Goal: Information Seeking & Learning: Learn about a topic

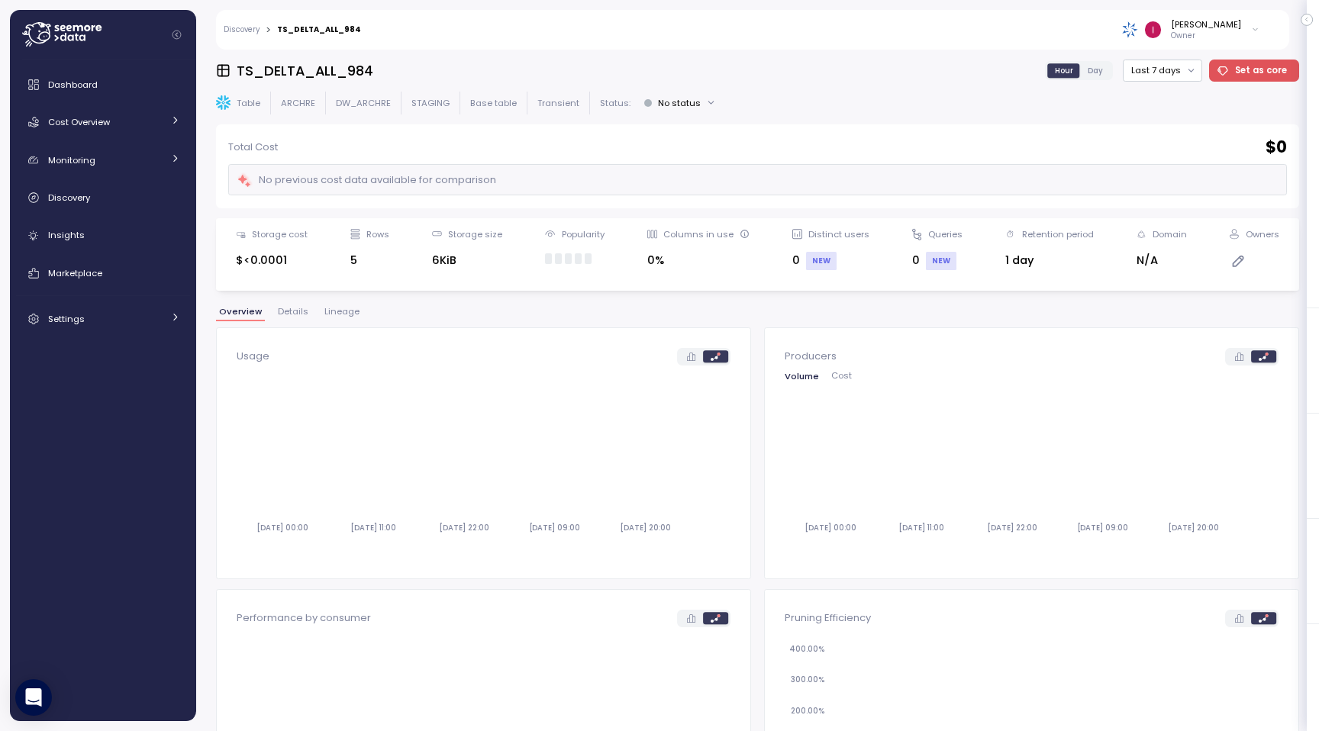
click at [338, 320] on button "Lineage" at bounding box center [341, 314] width 41 height 13
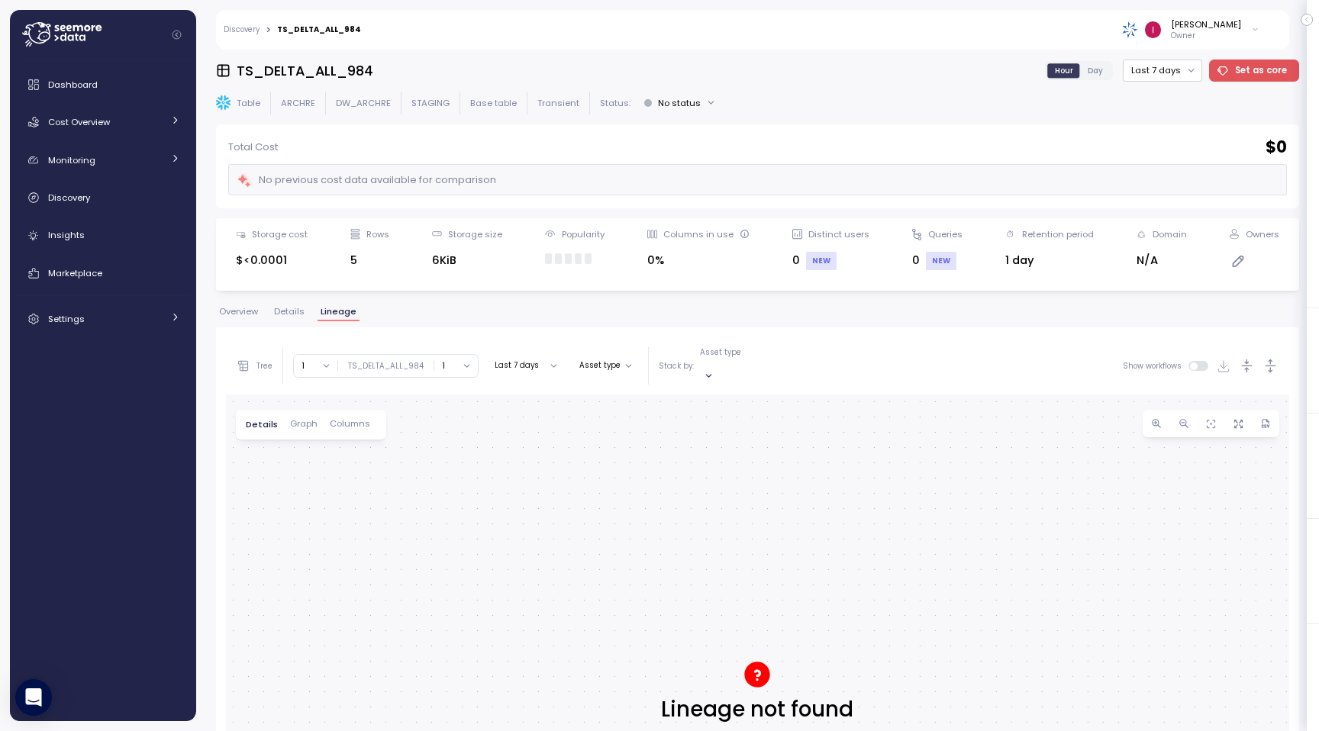
click at [240, 308] on span "Overview" at bounding box center [238, 312] width 39 height 8
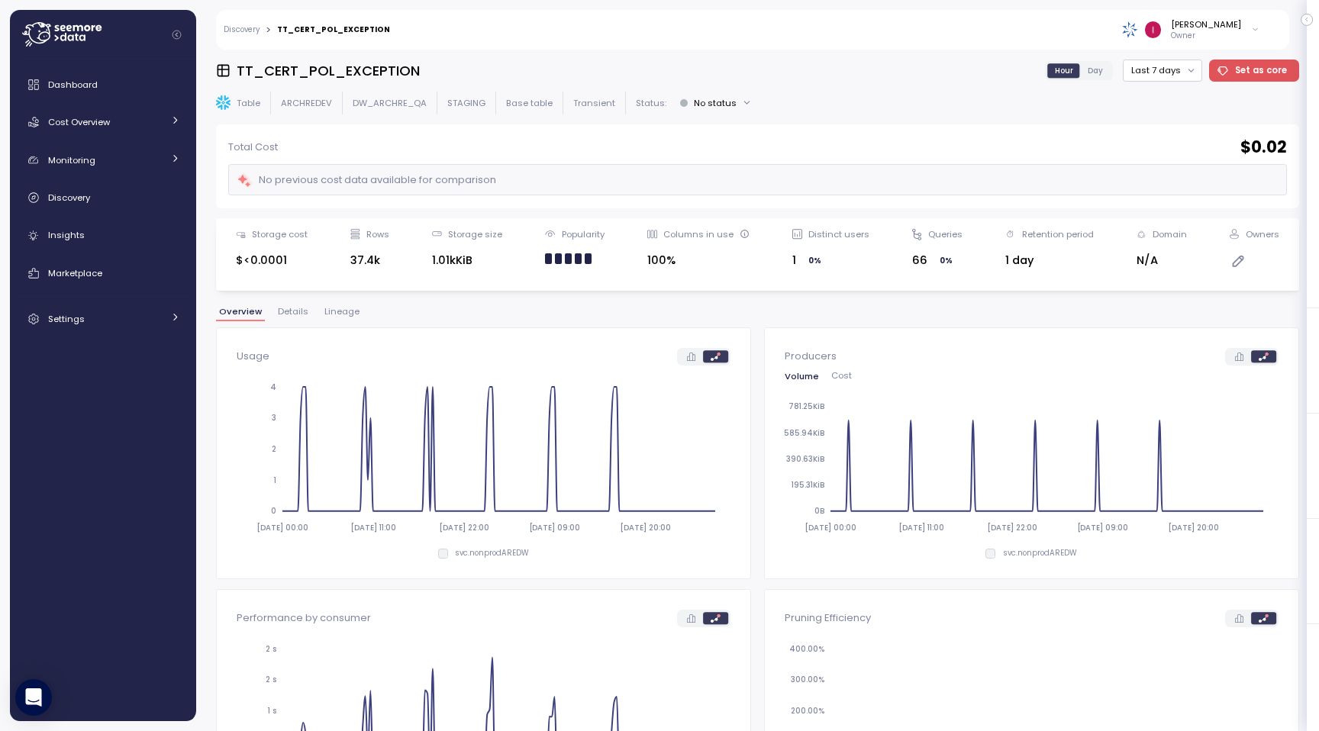
click at [341, 310] on span "Lineage" at bounding box center [341, 312] width 35 height 8
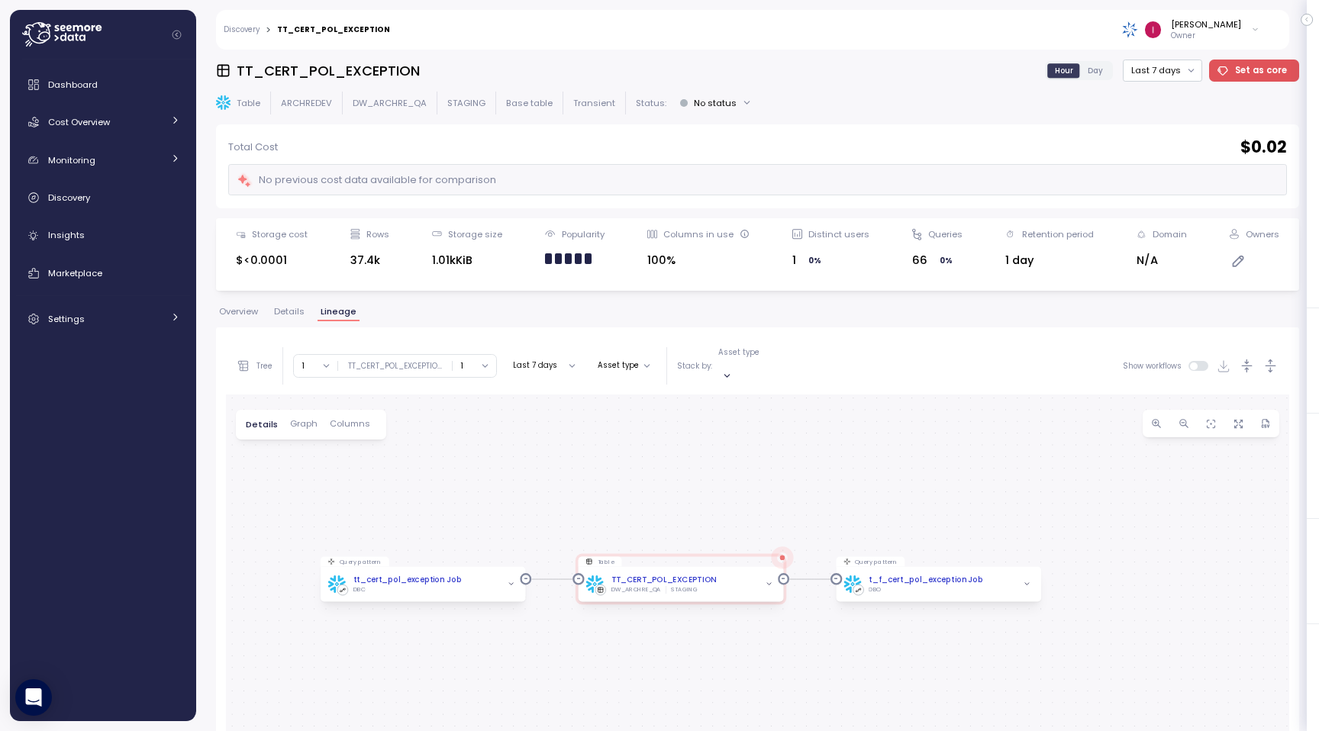
drag, startPoint x: 658, startPoint y: 521, endPoint x: 703, endPoint y: 446, distance: 87.3
click at [703, 446] on div "Query pattern tt_cert_pol_exception Job DBO Table TT_CERT_POL_EXCEPTION DW_ARCH…" at bounding box center [757, 702] width 1063 height 615
click at [807, 580] on icon "button" at bounding box center [807, 581] width 5 height 2
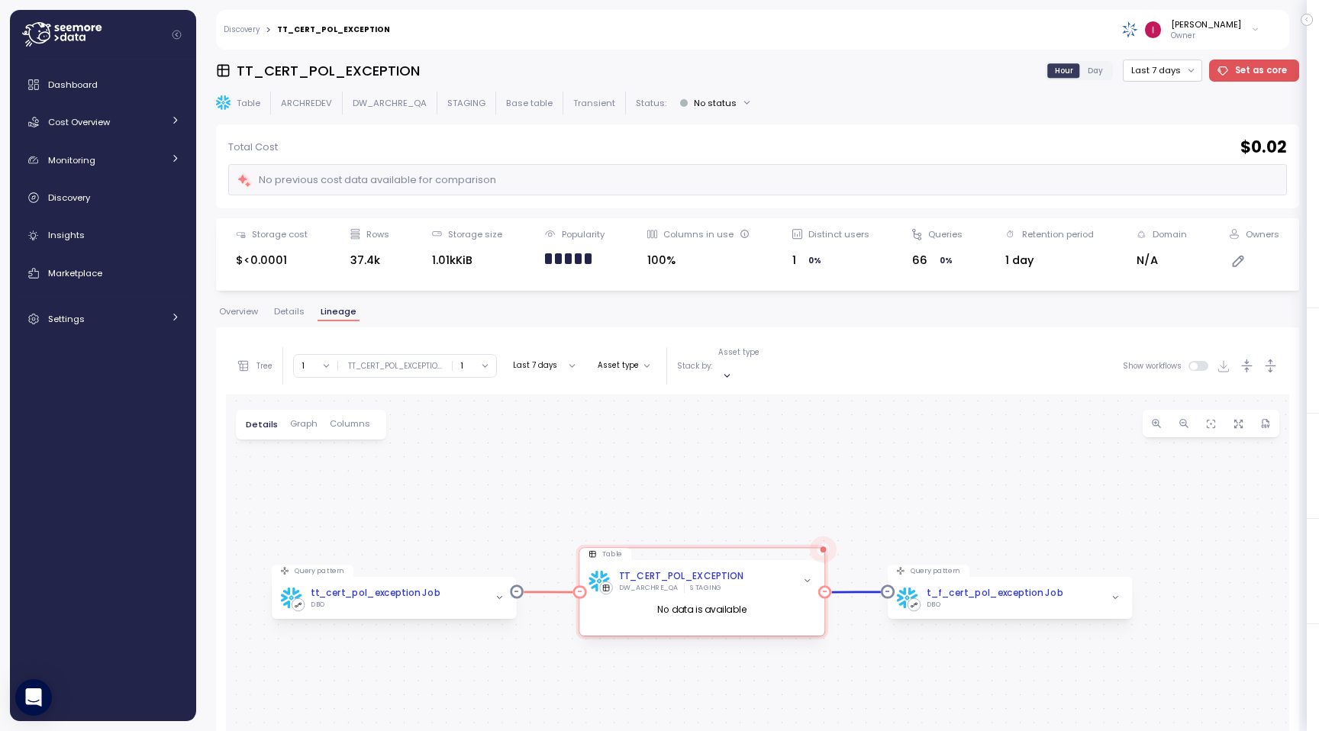
click at [807, 580] on icon "button" at bounding box center [807, 581] width 5 height 2
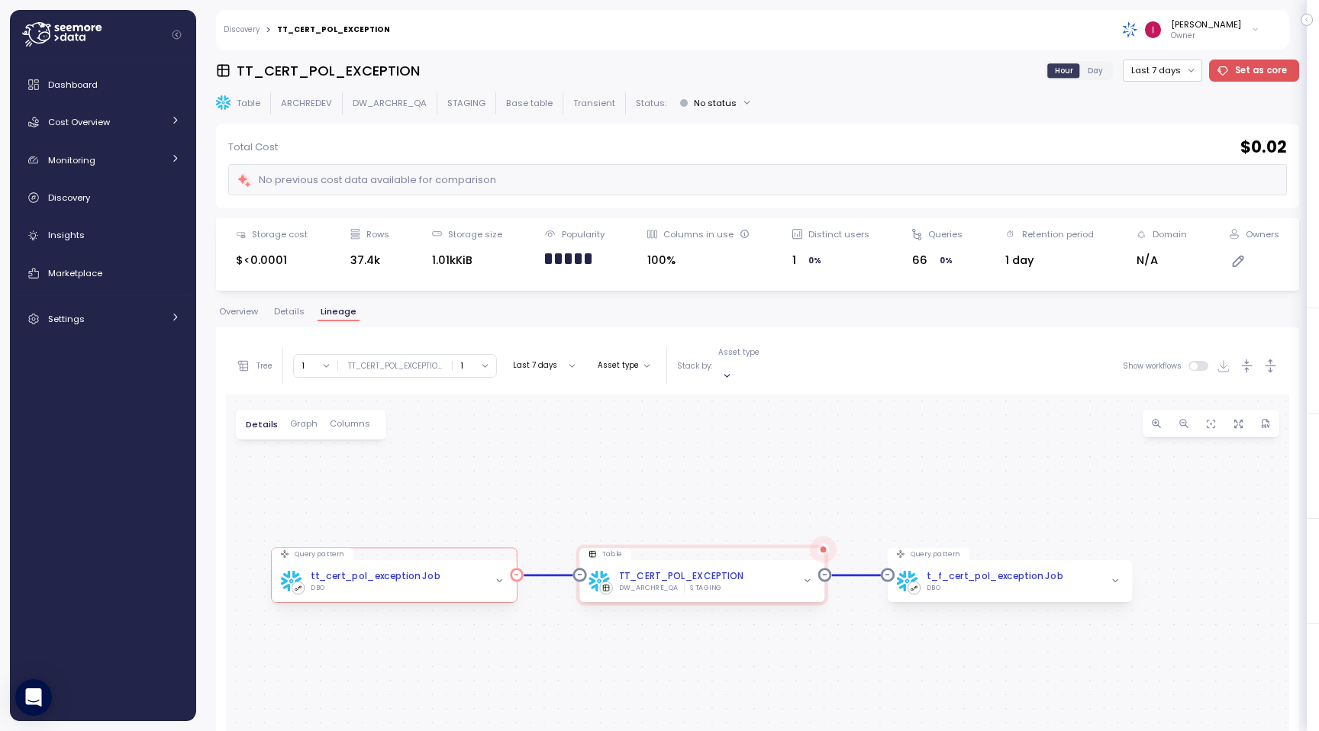
click at [502, 574] on span "button" at bounding box center [499, 581] width 15 height 15
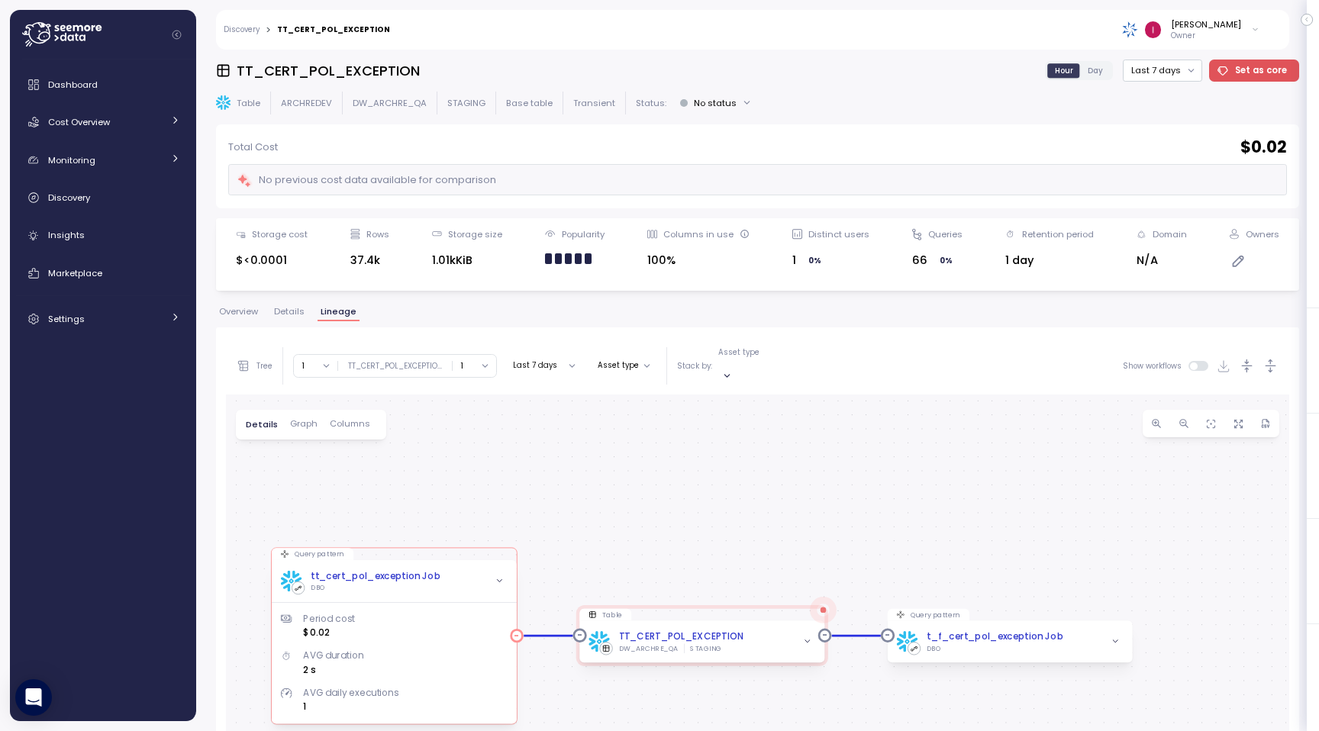
click at [499, 577] on icon "button" at bounding box center [499, 581] width 9 height 9
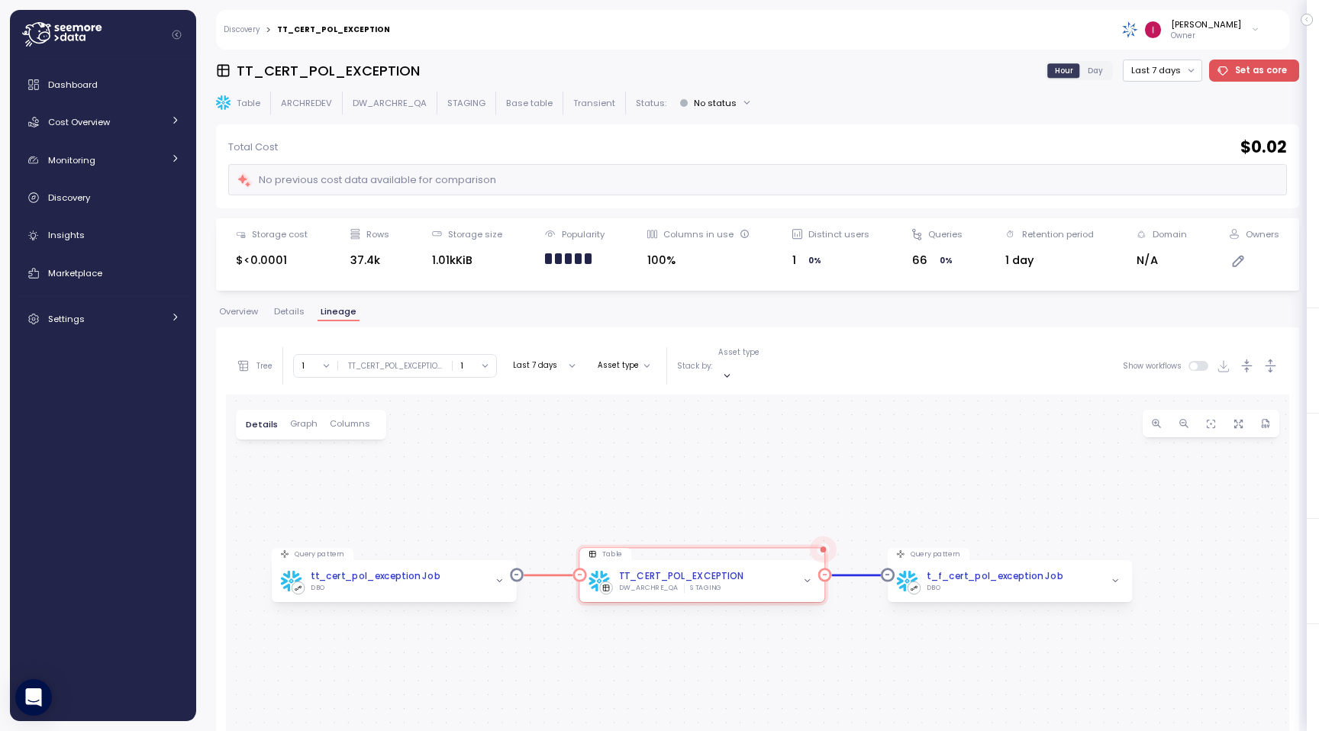
click at [805, 577] on icon "button" at bounding box center [807, 581] width 9 height 9
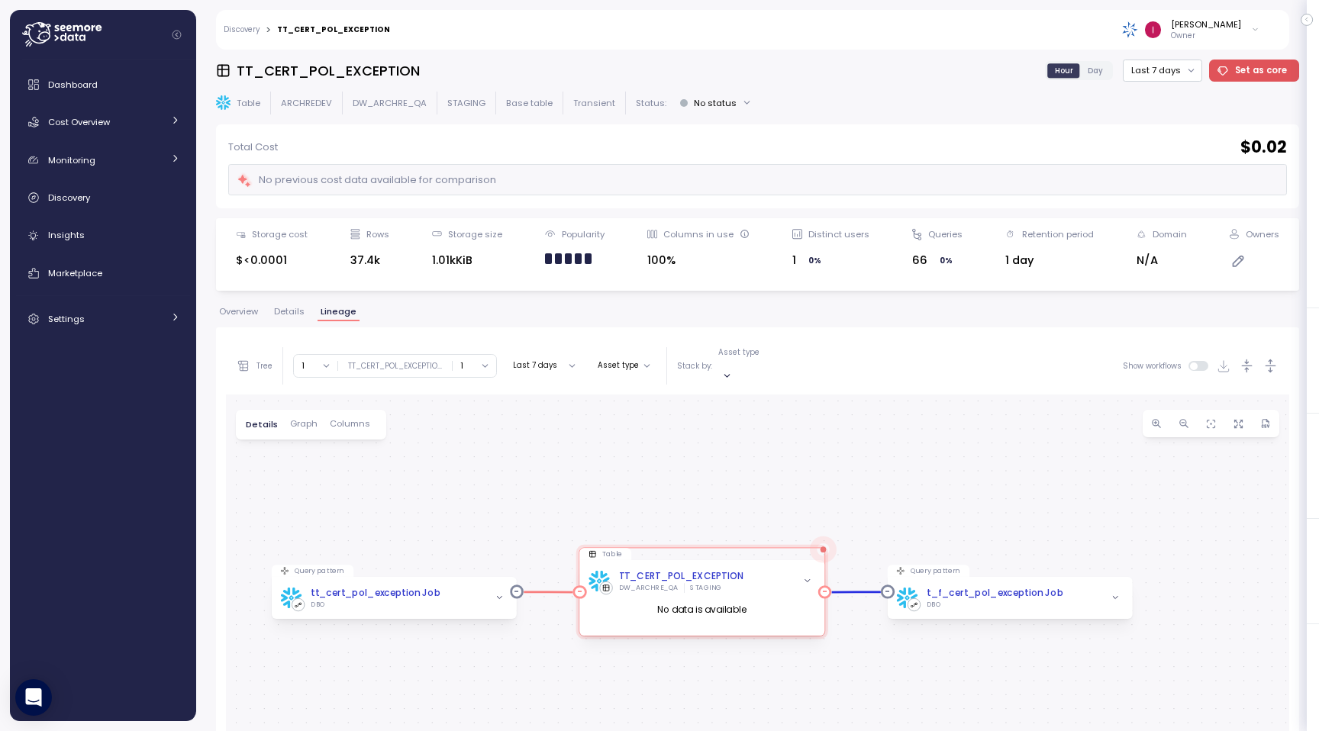
click at [805, 577] on icon "button" at bounding box center [807, 581] width 9 height 9
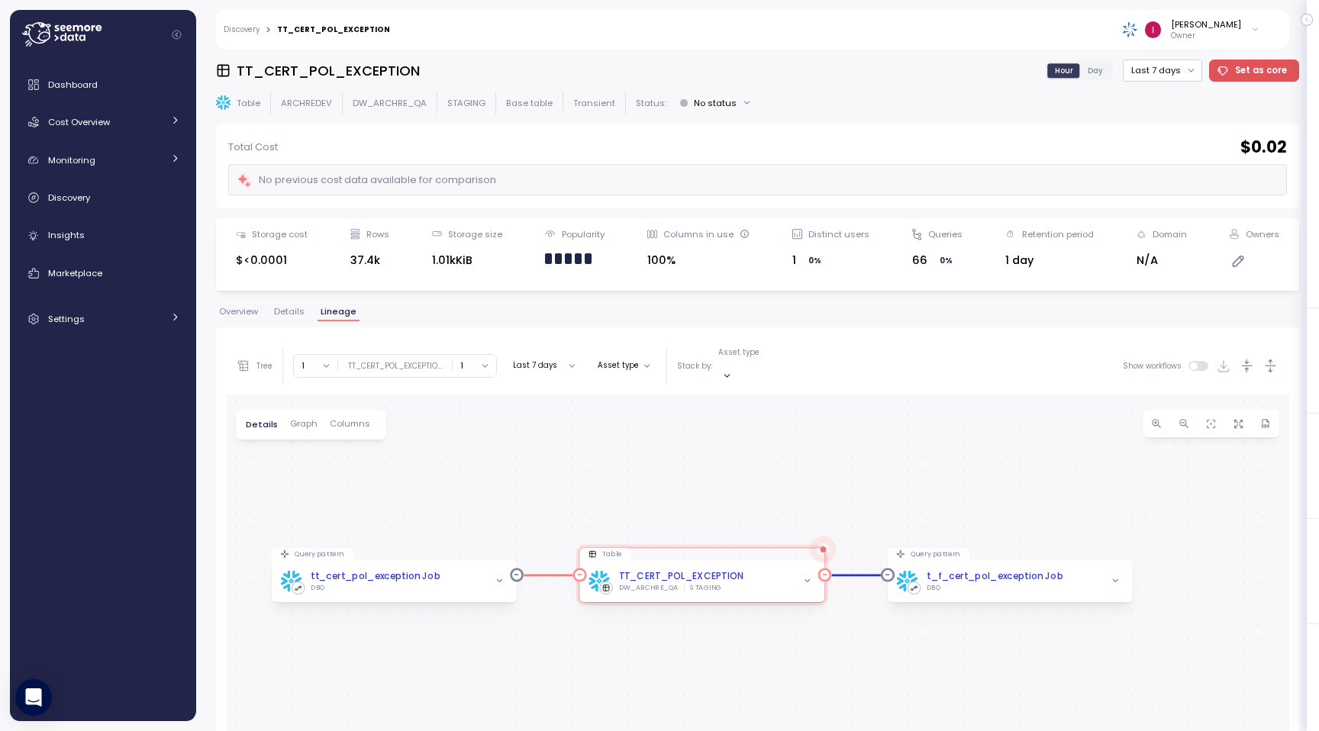
click at [809, 577] on icon "button" at bounding box center [807, 581] width 9 height 9
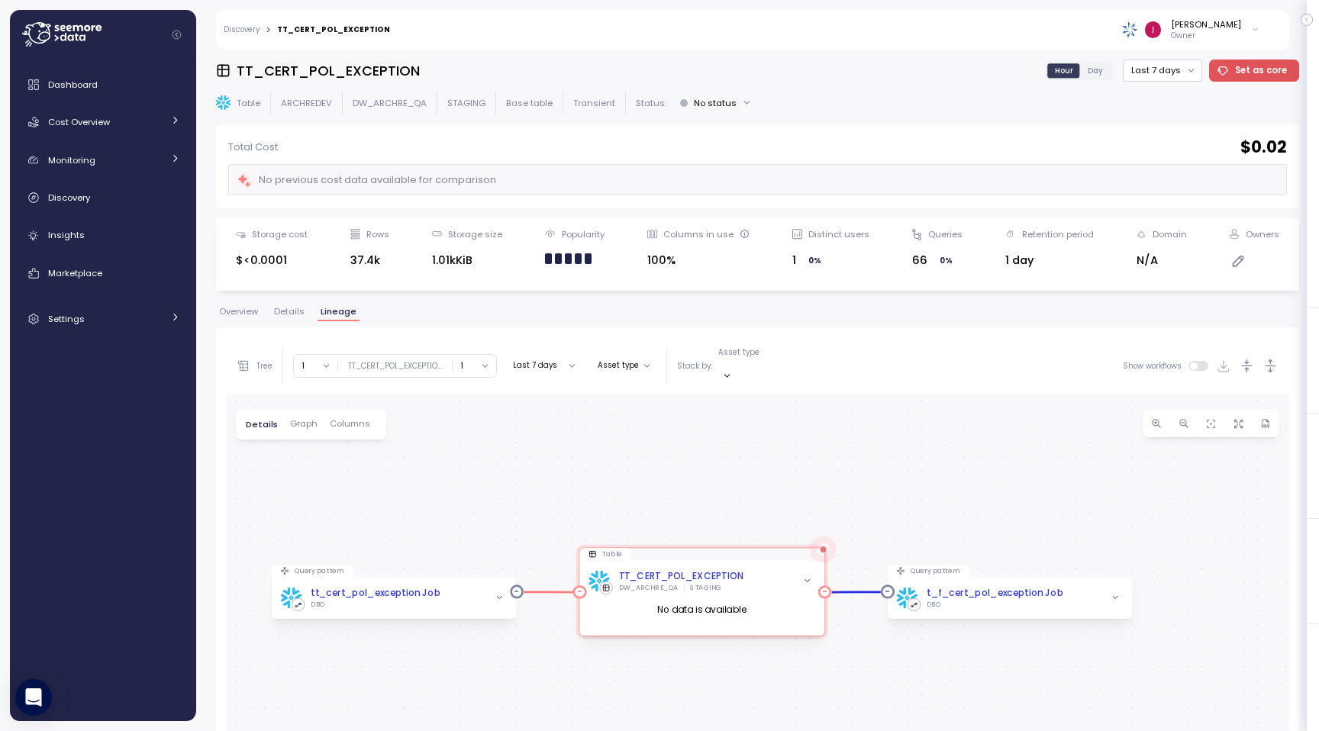
click at [805, 577] on icon "button" at bounding box center [807, 581] width 9 height 9
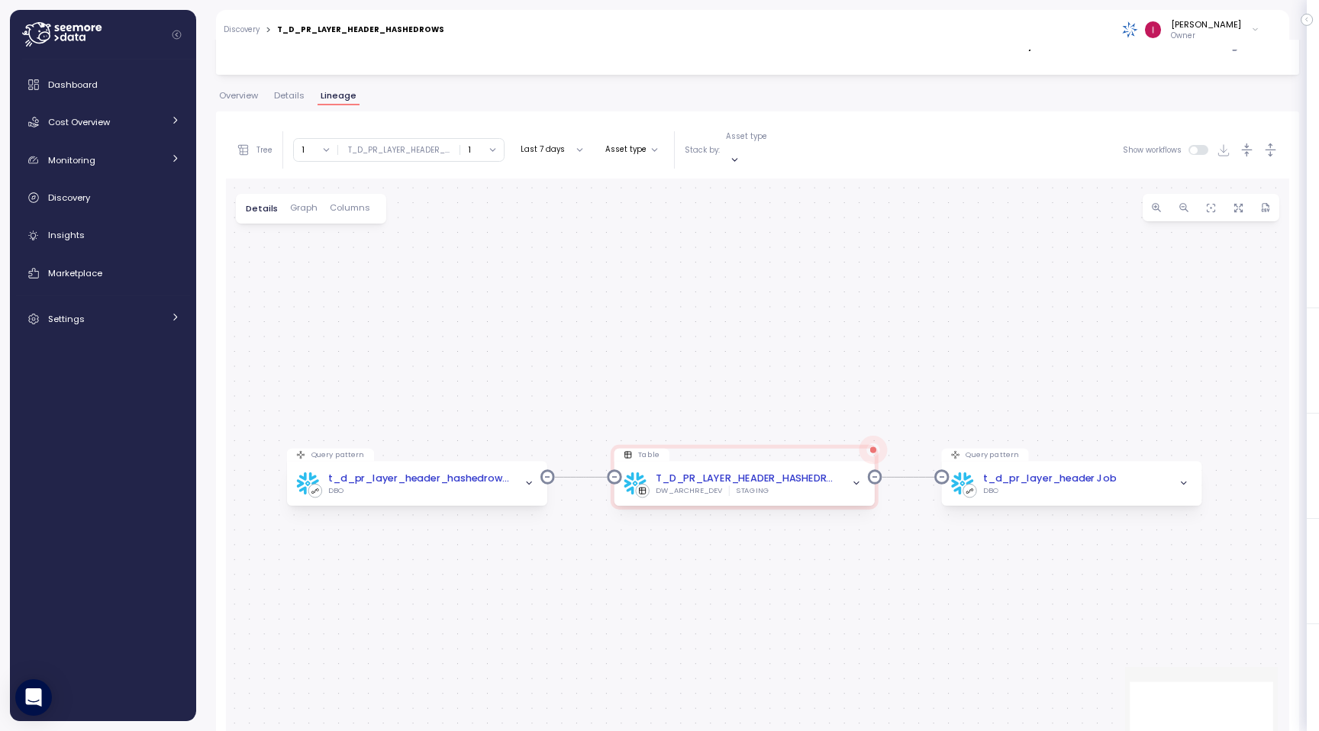
scroll to position [288, 0]
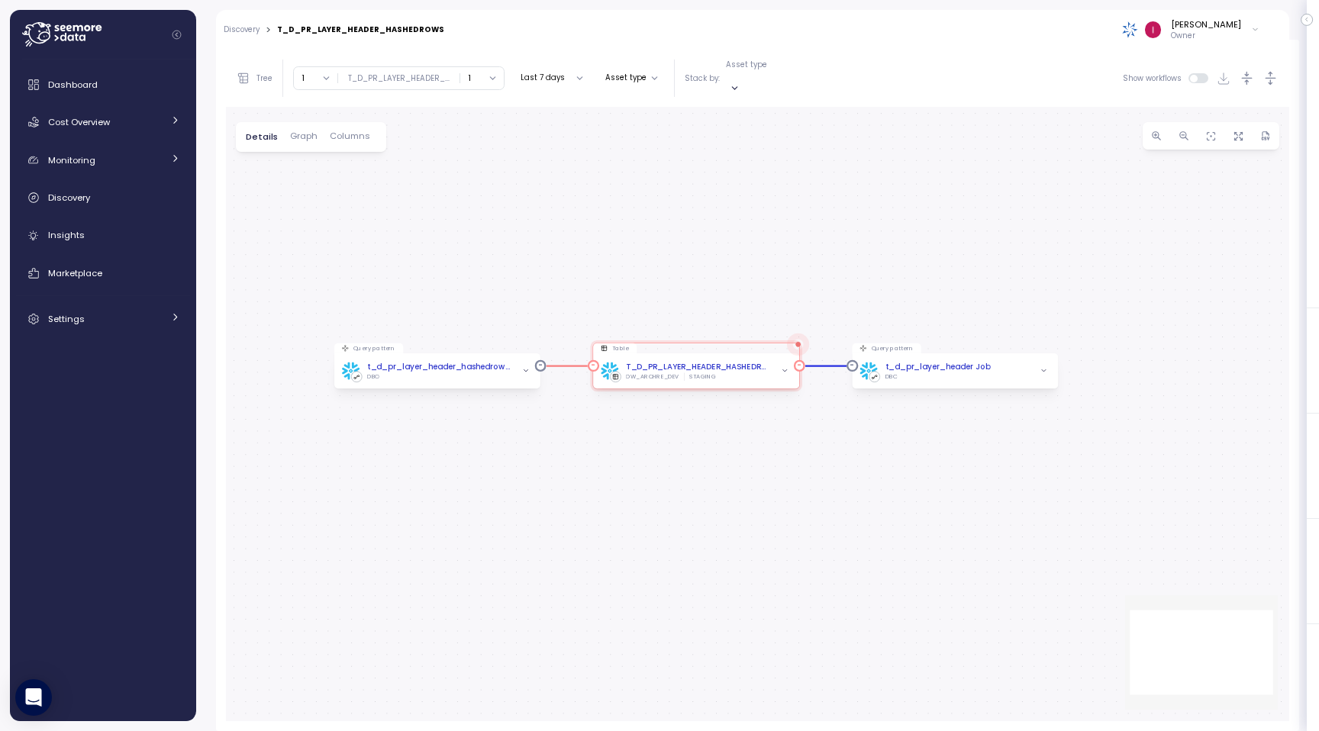
click at [789, 365] on span "button" at bounding box center [785, 371] width 12 height 12
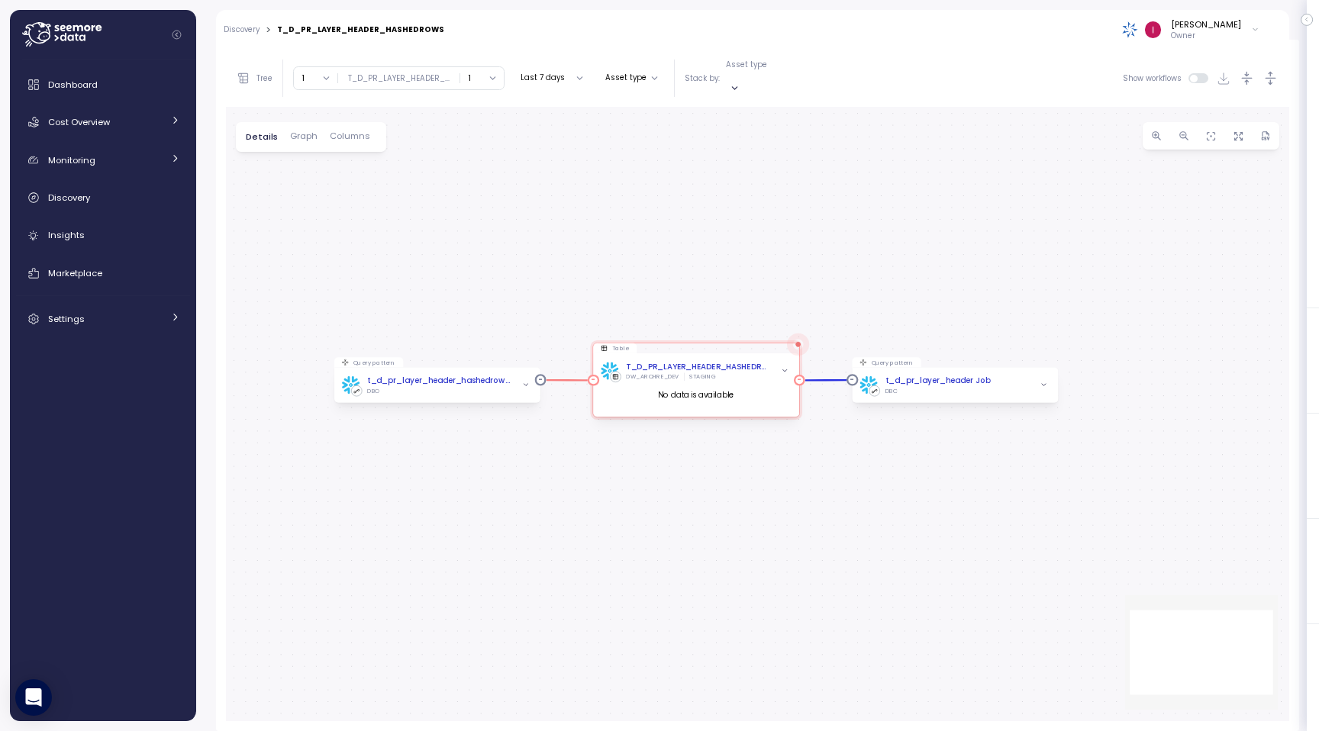
click at [779, 365] on span "button" at bounding box center [785, 371] width 12 height 12
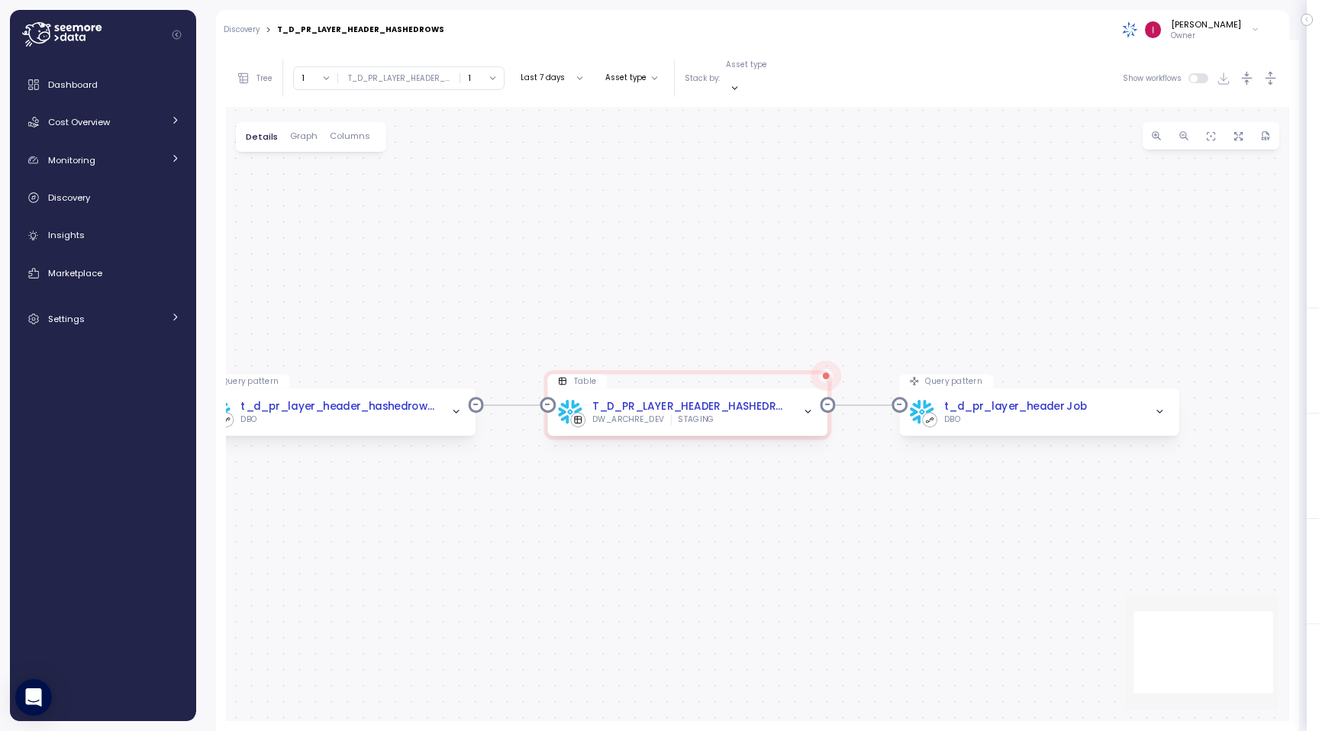
click at [589, 47] on div "[PERSON_NAME] Owner" at bounding box center [861, 30] width 815 height 40
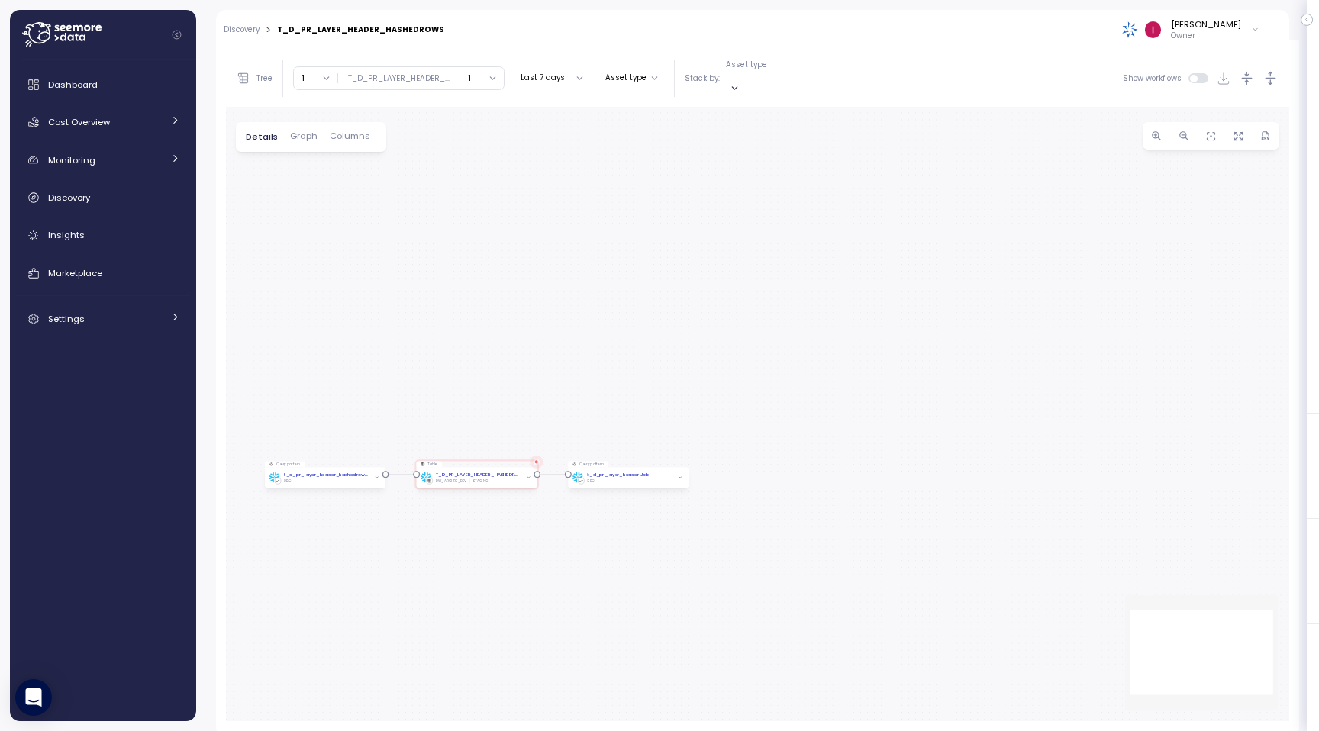
click at [210, 365] on div "T_D_PR_LAYER_HEADER_HASHEDROWS Hour Day Last 7 days Set as core Table ARCHREDEV…" at bounding box center [757, 386] width 1123 height 692
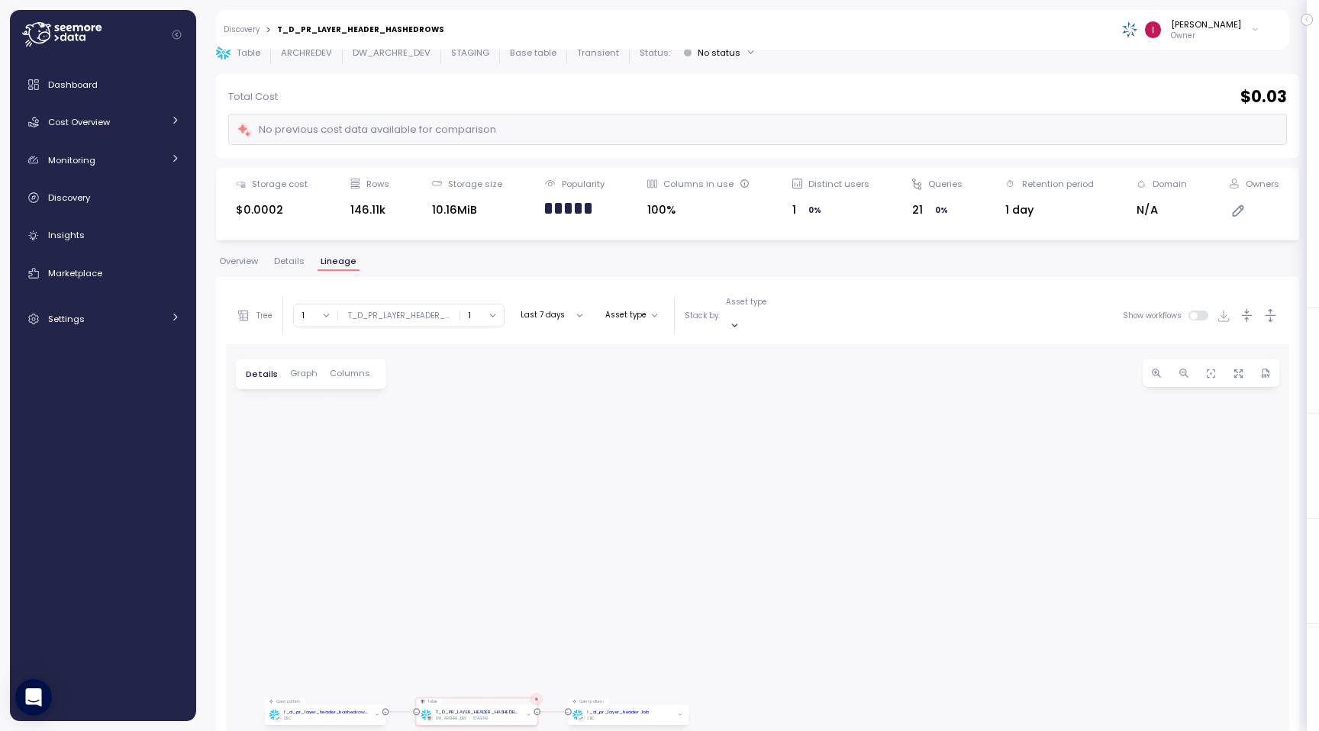
scroll to position [0, 0]
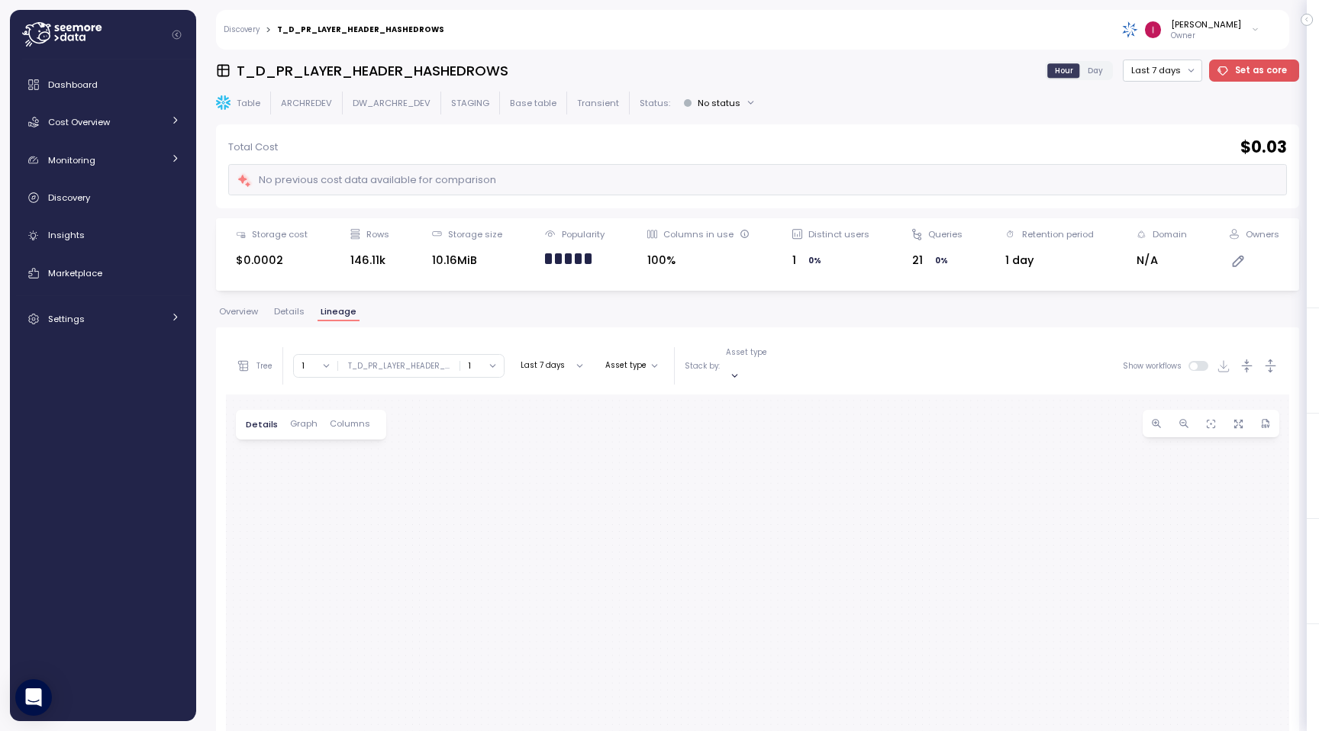
click at [231, 324] on div "Overview Details Lineage" at bounding box center [757, 318] width 1083 height 20
click at [243, 310] on span "Overview" at bounding box center [238, 312] width 39 height 8
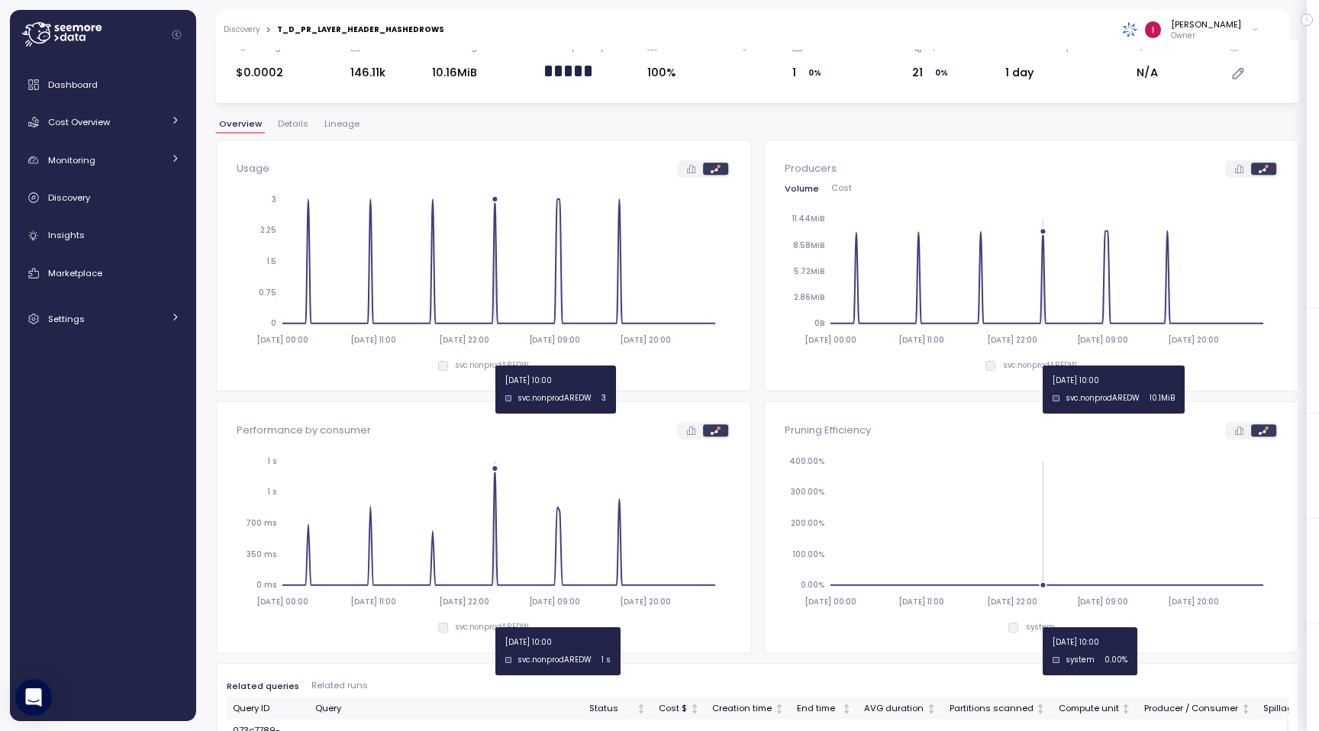
scroll to position [210, 0]
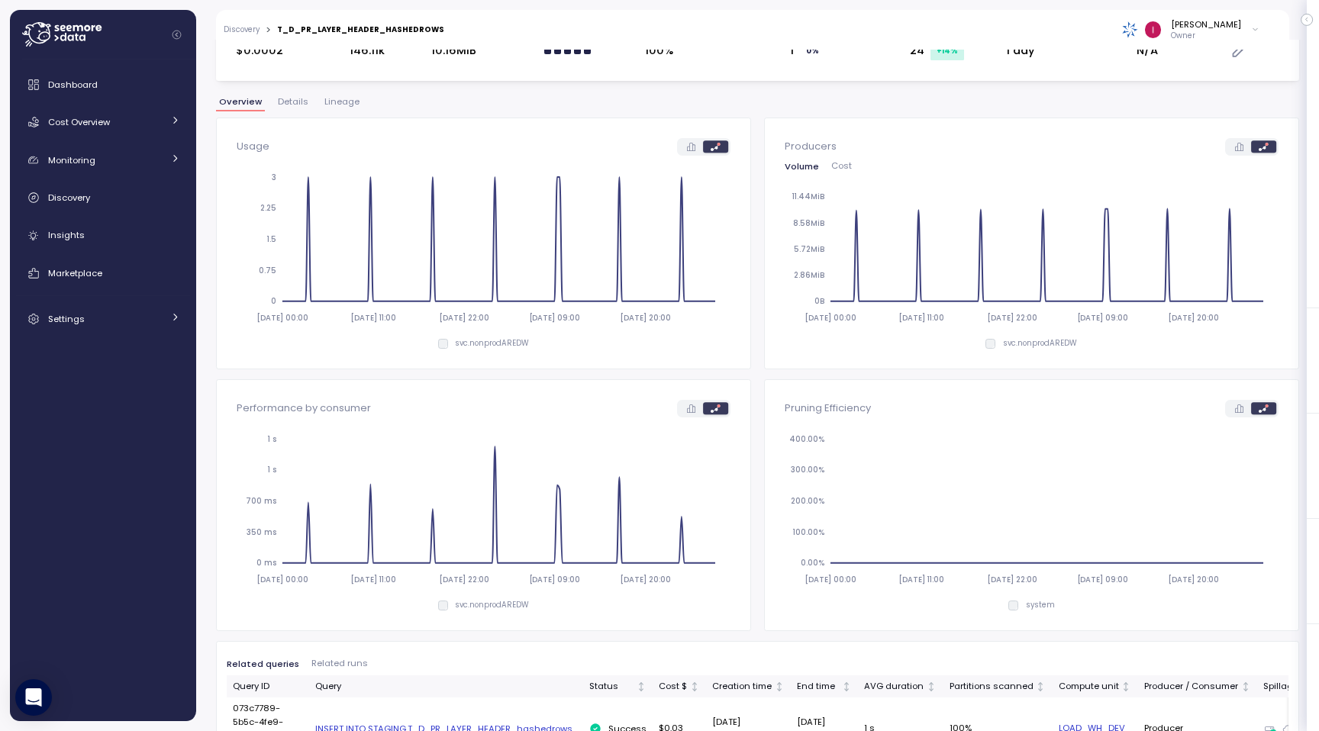
click at [693, 146] on icon at bounding box center [691, 147] width 8 height 8
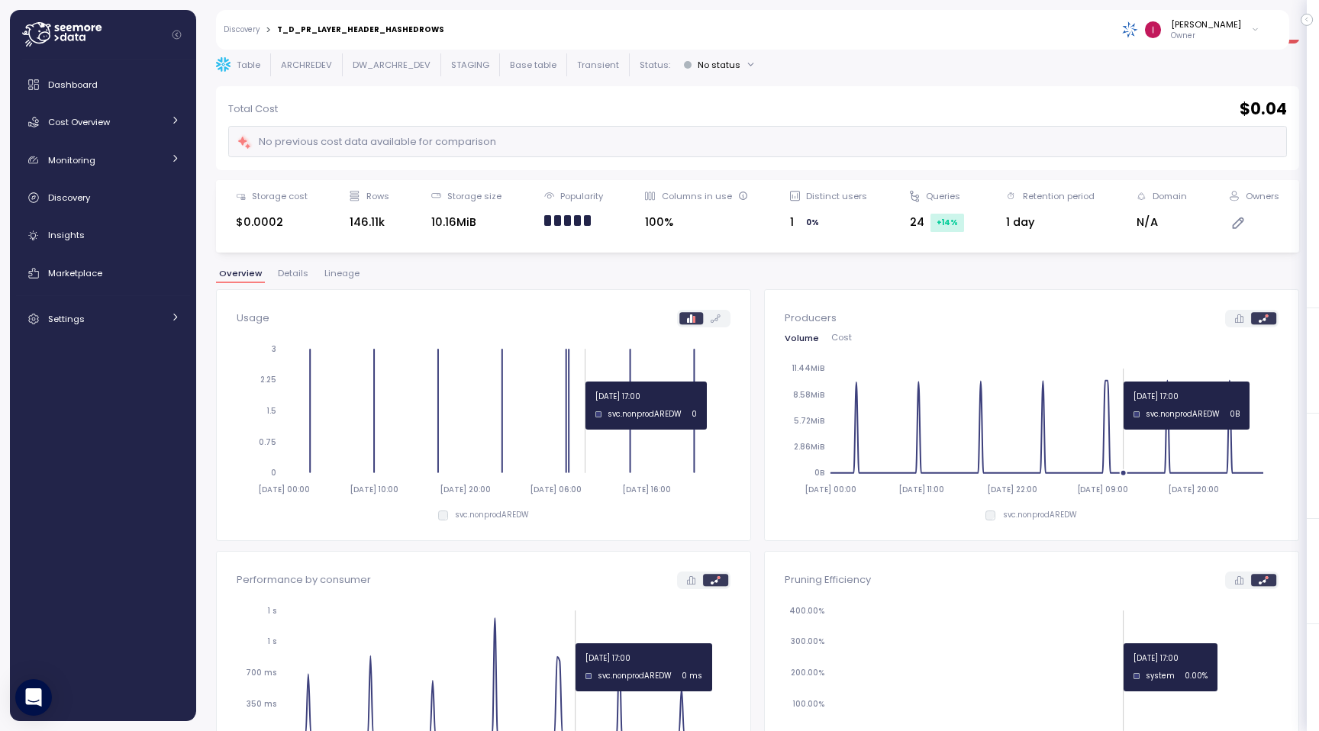
scroll to position [0, 0]
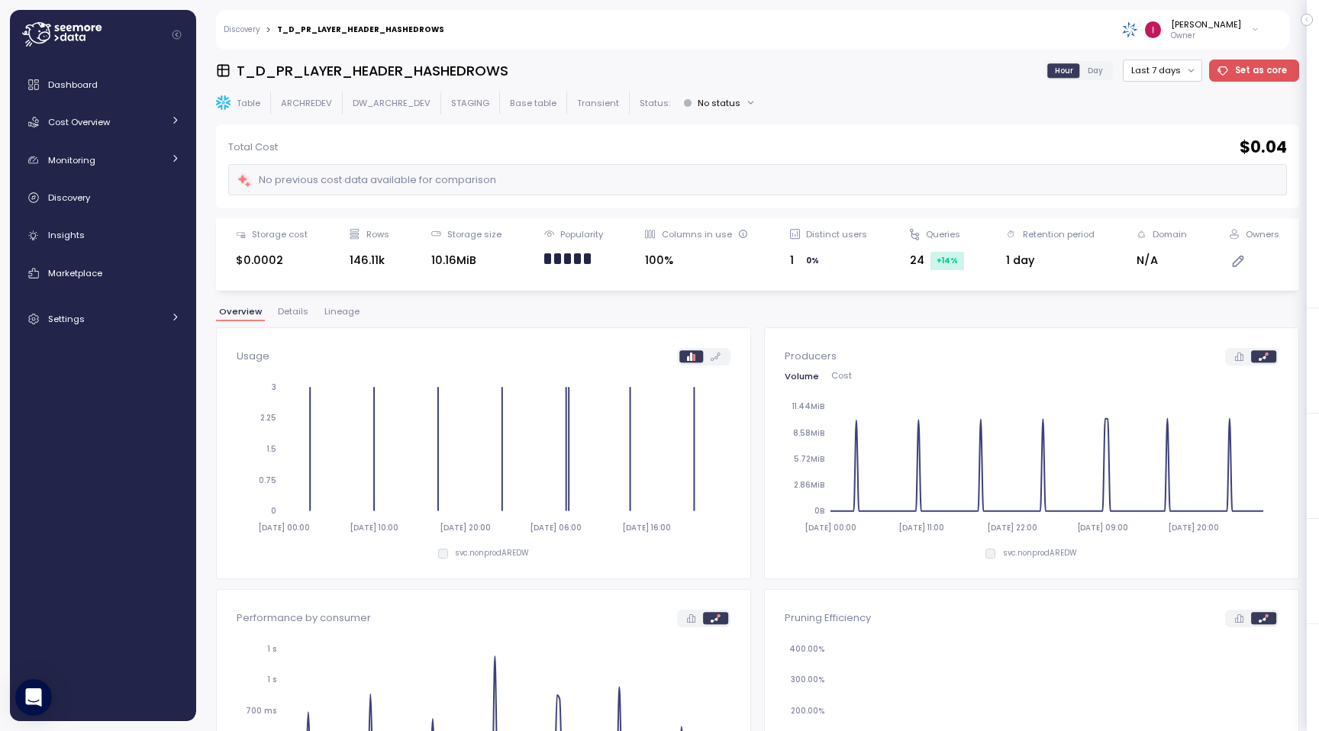
click at [324, 311] on span "Lineage" at bounding box center [341, 312] width 35 height 8
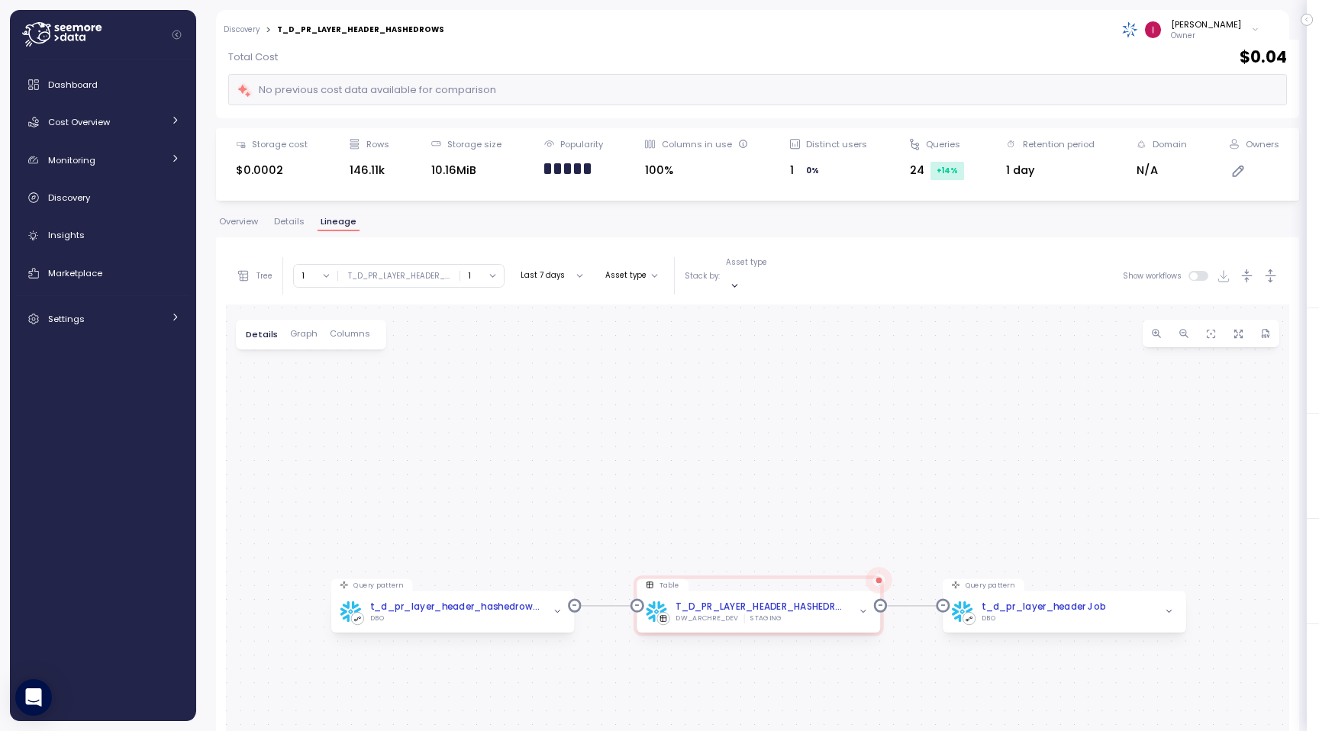
scroll to position [109, 0]
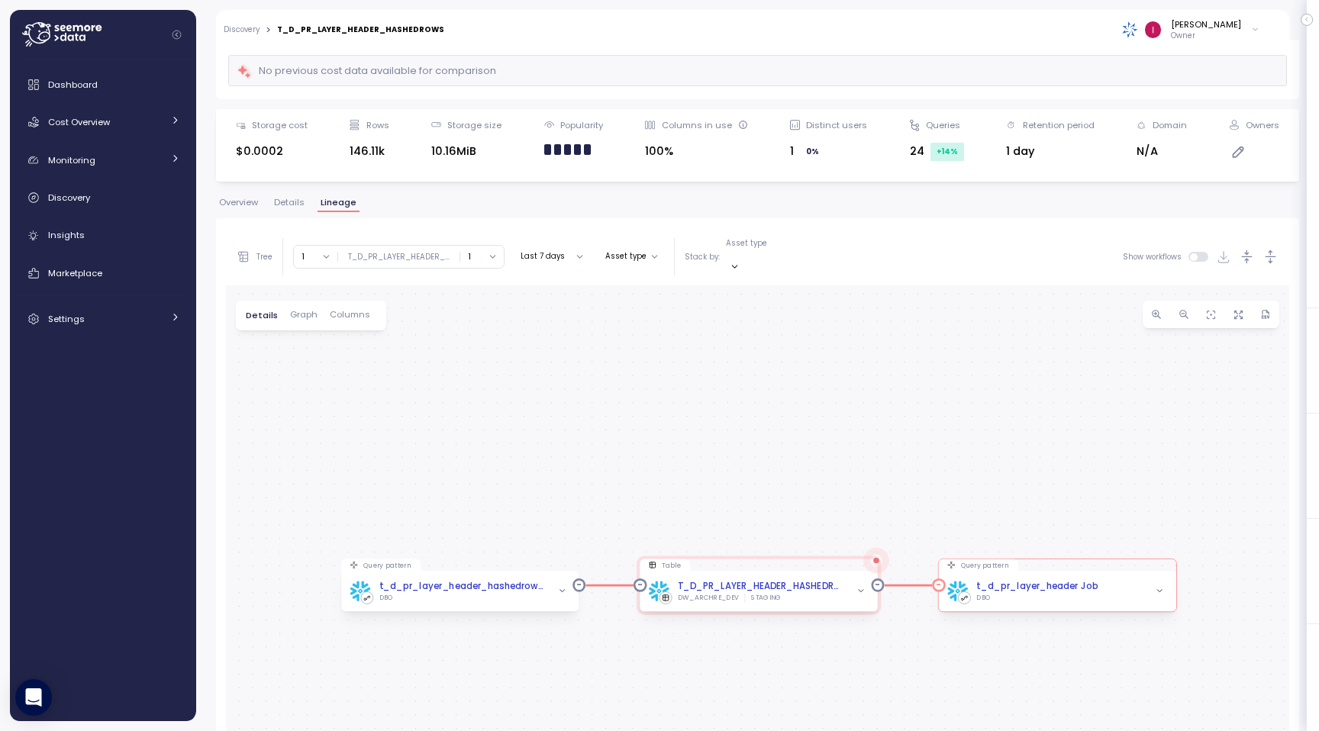
click at [1161, 585] on span "button" at bounding box center [1160, 592] width 14 height 14
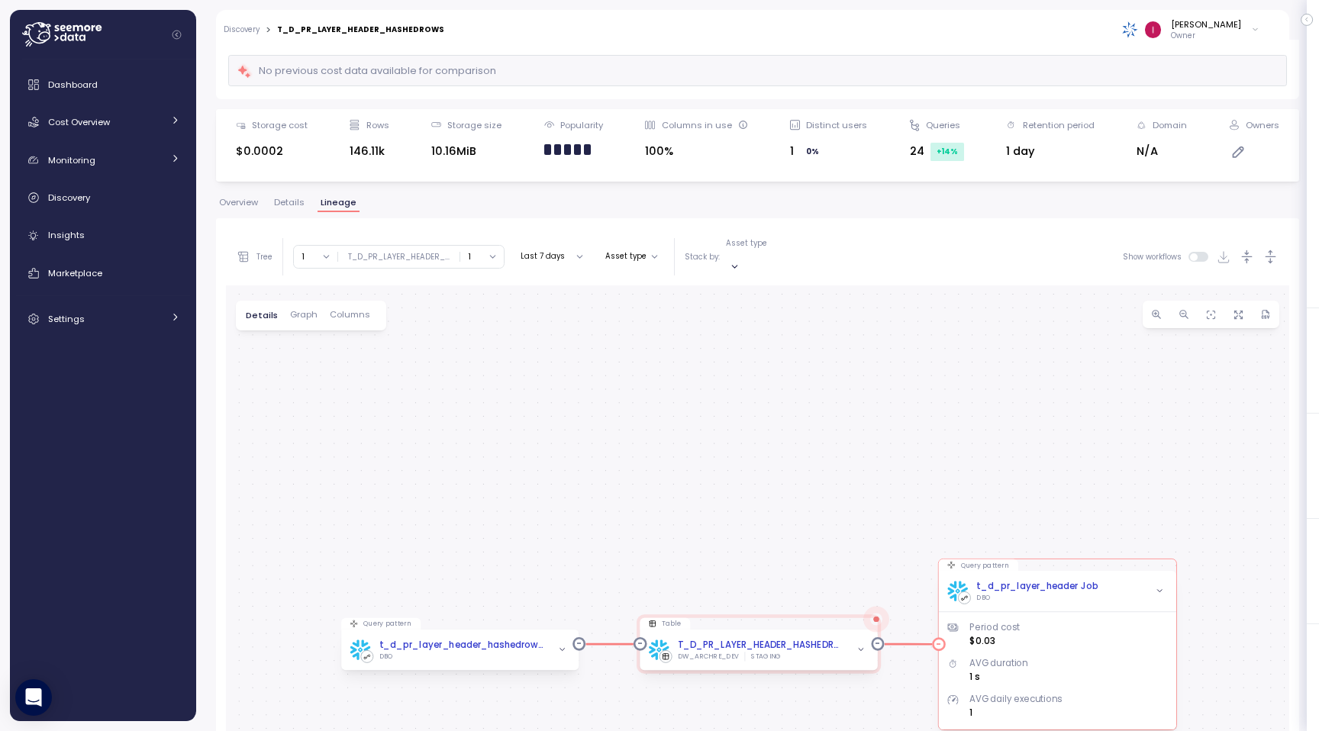
click at [1161, 585] on span "button" at bounding box center [1160, 592] width 14 height 14
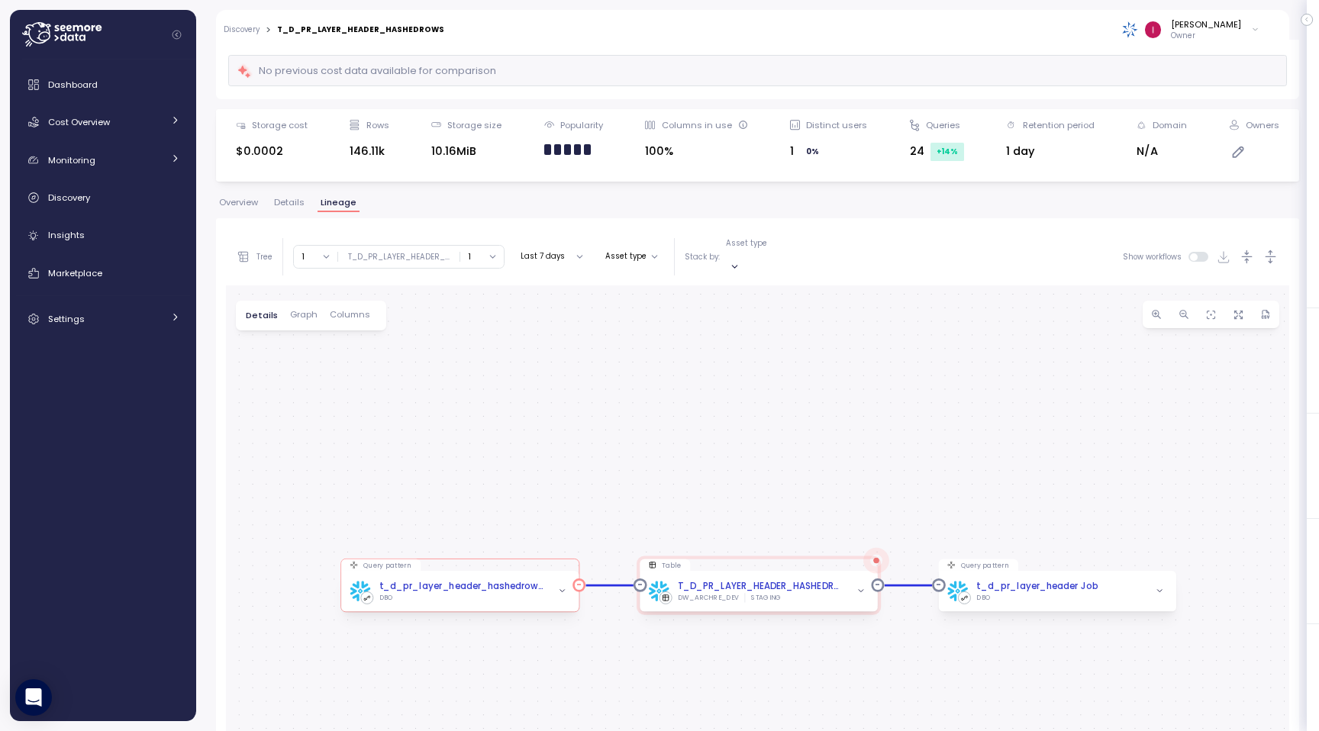
click at [556, 585] on span "button" at bounding box center [562, 592] width 14 height 14
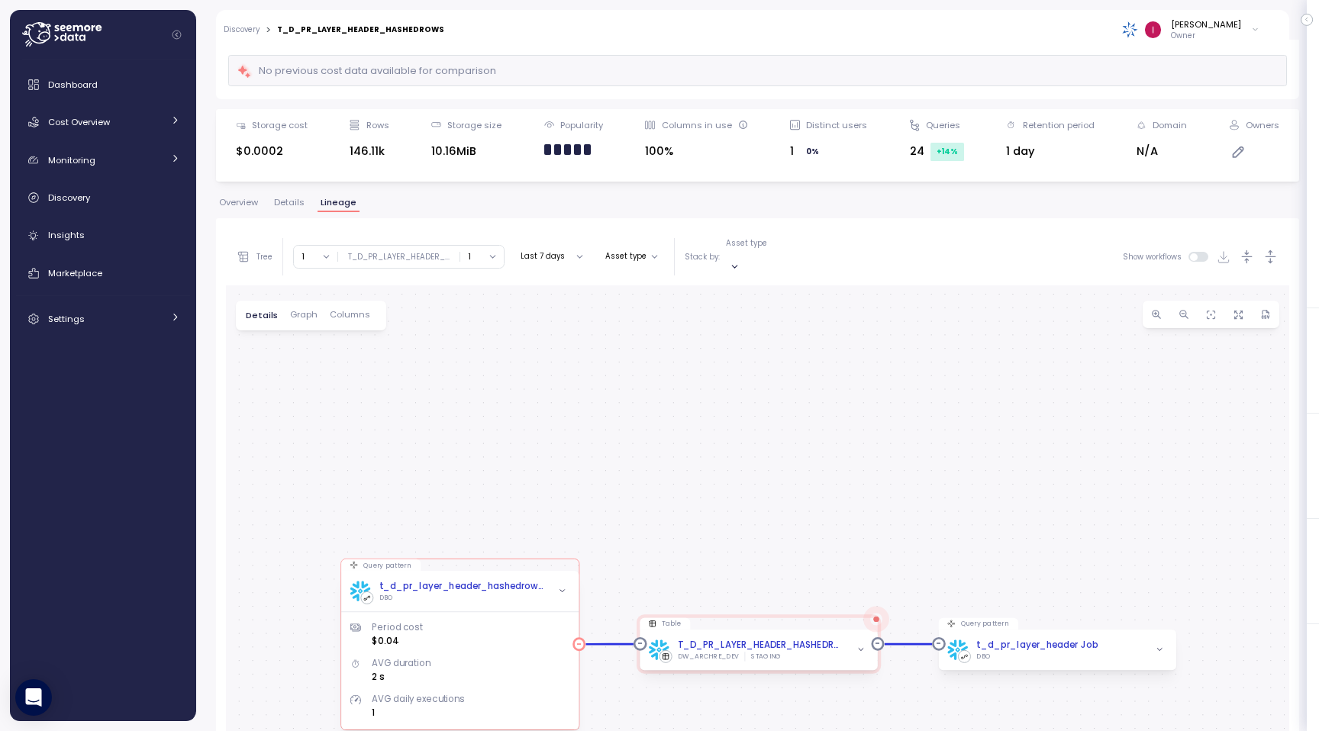
click at [556, 585] on span "button" at bounding box center [562, 592] width 14 height 14
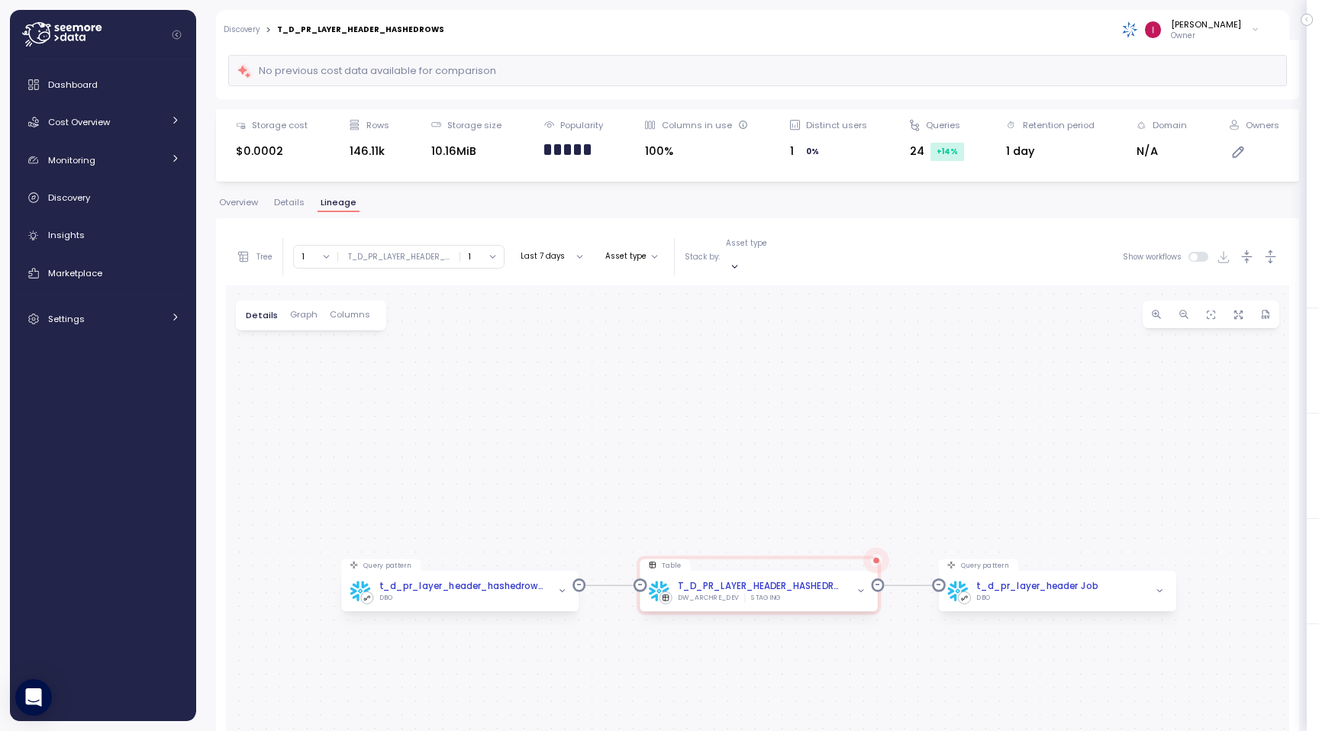
click at [234, 201] on span "Overview" at bounding box center [238, 202] width 39 height 8
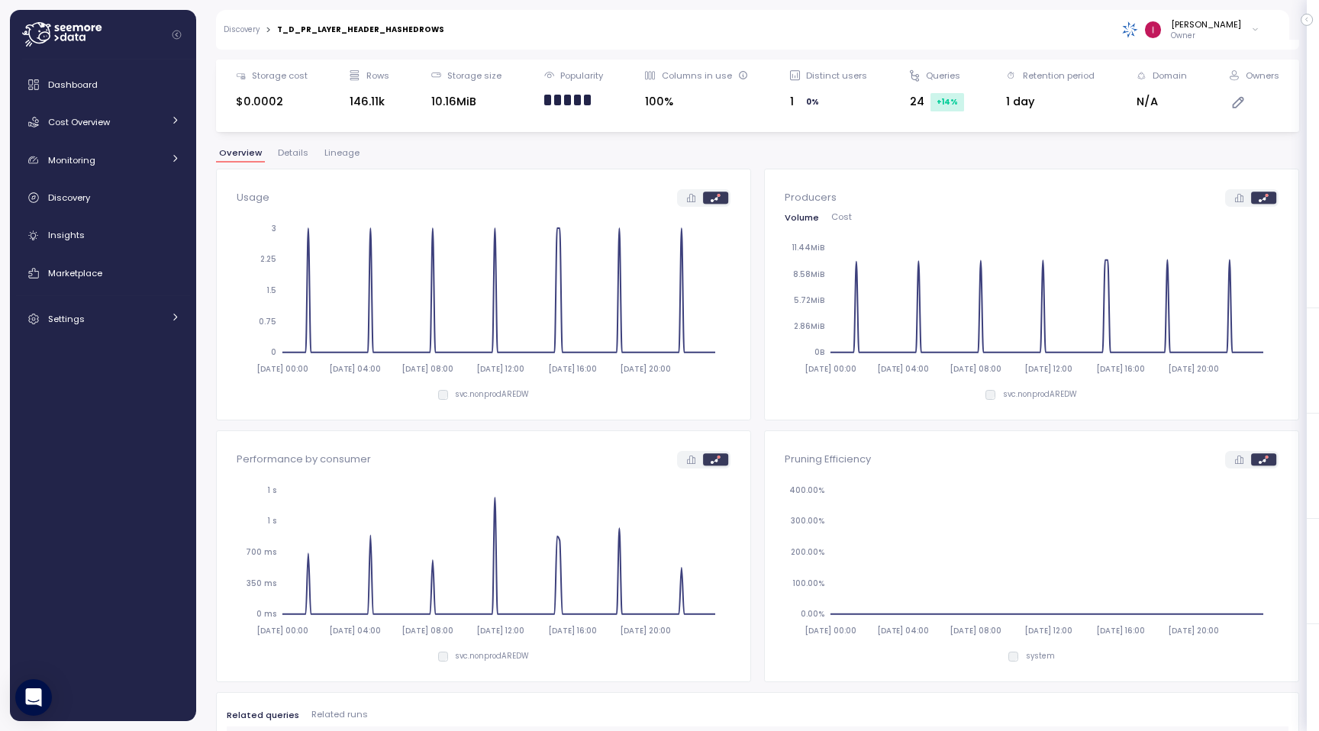
scroll to position [158, 0]
click at [797, 152] on div "Overview Details Lineage" at bounding box center [757, 160] width 1083 height 20
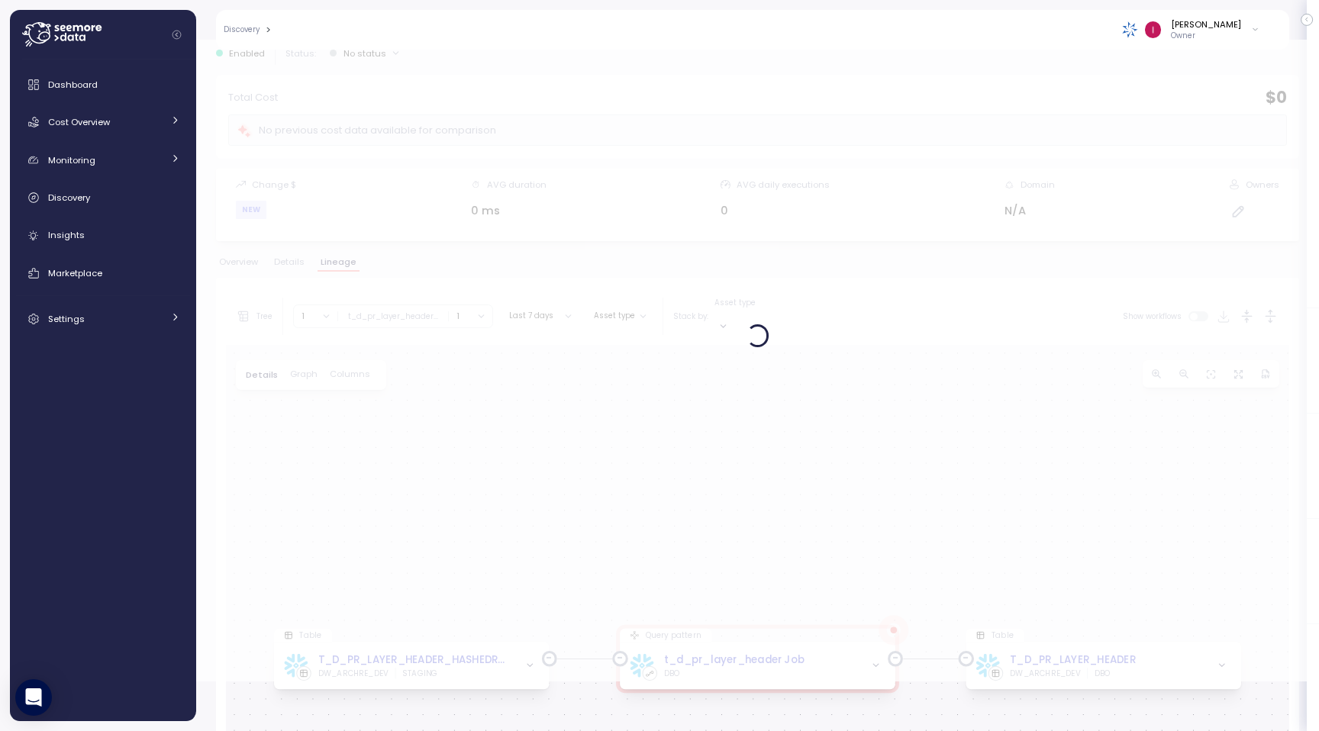
scroll to position [47, 0]
click at [243, 266] on div at bounding box center [757, 339] width 1123 height 692
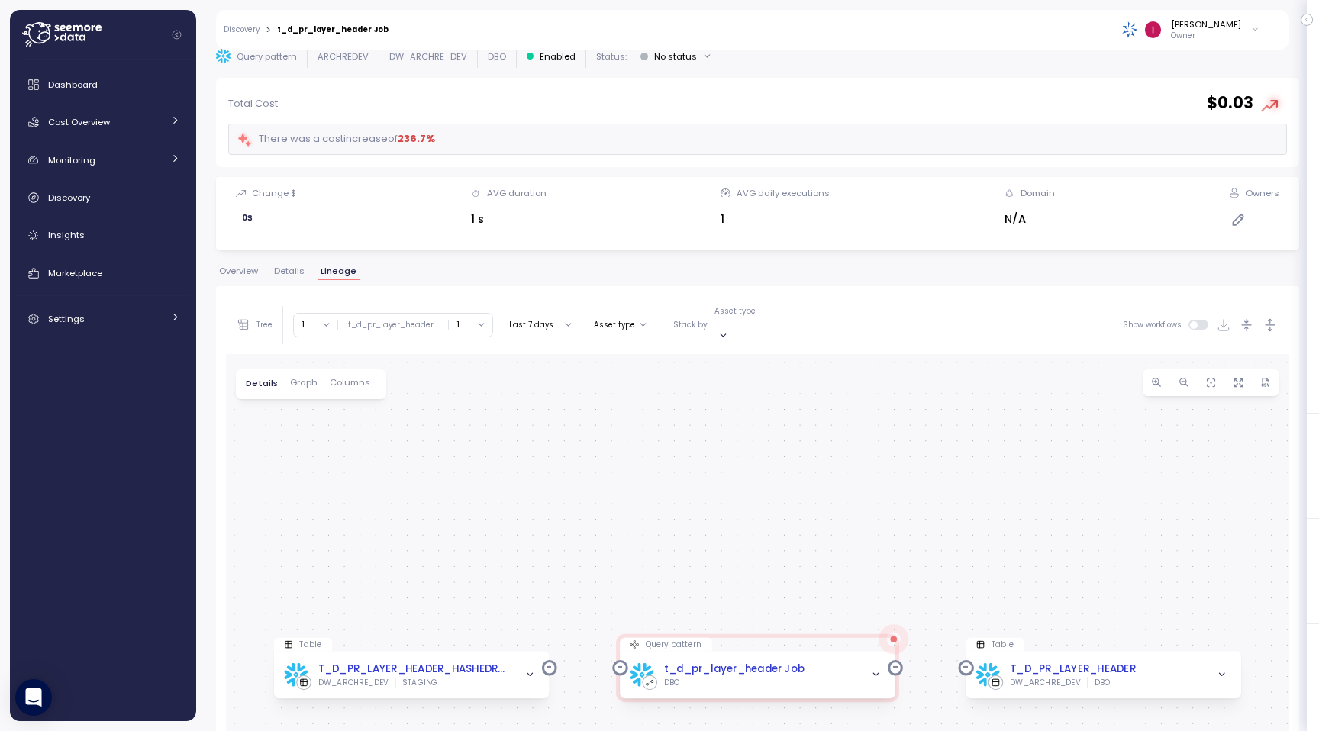
click at [241, 274] on span "Overview" at bounding box center [238, 271] width 39 height 8
